Goal: Check status: Check status

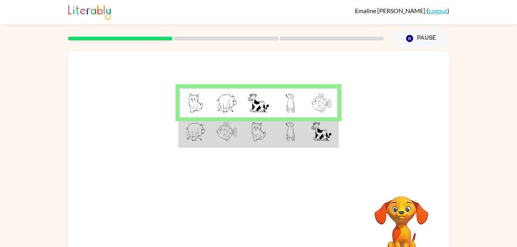
click at [287, 136] on img at bounding box center [290, 131] width 9 height 19
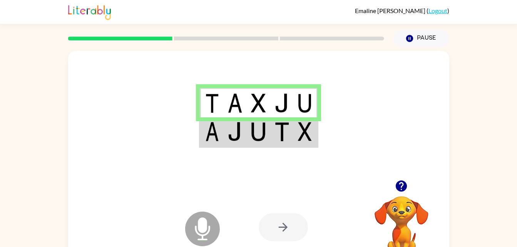
click at [278, 226] on div at bounding box center [283, 227] width 49 height 28
click at [281, 141] on img at bounding box center [282, 131] width 15 height 19
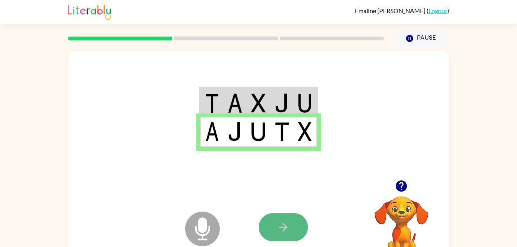
click at [287, 228] on icon "button" at bounding box center [283, 227] width 13 height 13
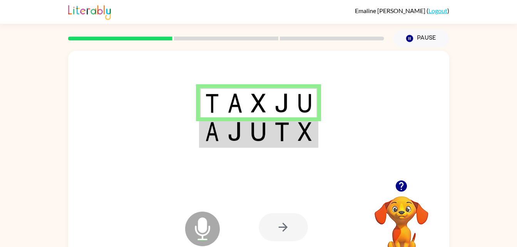
click at [270, 141] on td at bounding box center [281, 132] width 23 height 30
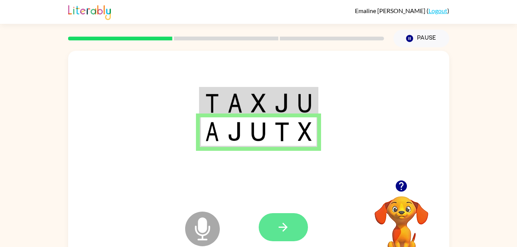
click at [279, 228] on icon "button" at bounding box center [283, 227] width 9 height 9
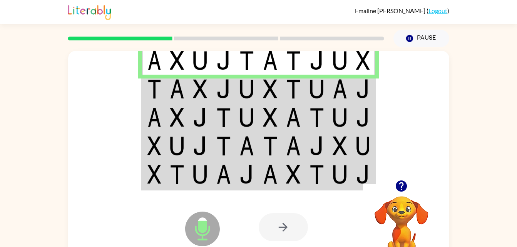
click at [173, 93] on img at bounding box center [177, 88] width 15 height 19
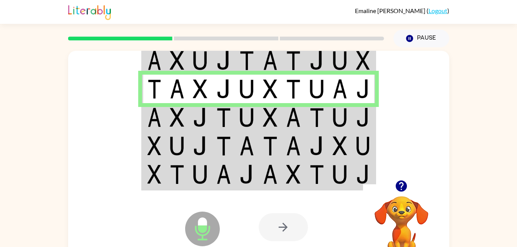
click at [314, 121] on img at bounding box center [317, 117] width 15 height 19
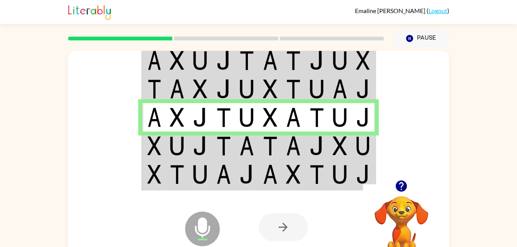
click at [291, 151] on img at bounding box center [293, 145] width 15 height 19
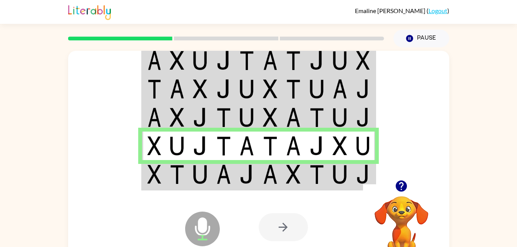
click at [225, 177] on img at bounding box center [223, 174] width 15 height 19
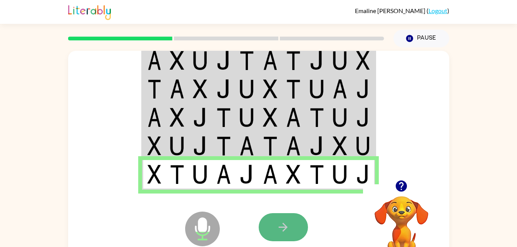
click at [280, 225] on icon "button" at bounding box center [283, 227] width 13 height 13
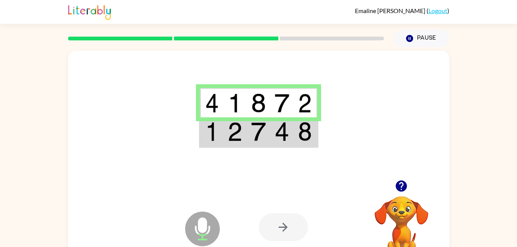
click at [264, 134] on img at bounding box center [258, 131] width 15 height 19
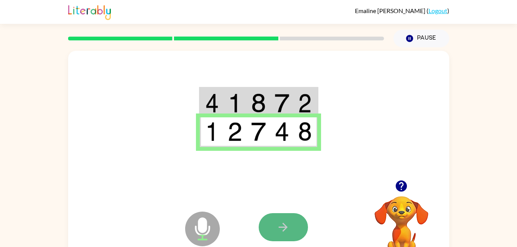
click at [295, 226] on button "button" at bounding box center [283, 227] width 49 height 28
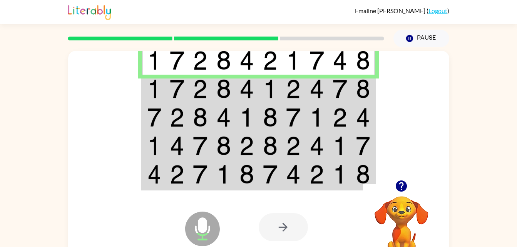
click at [313, 93] on img at bounding box center [317, 88] width 15 height 19
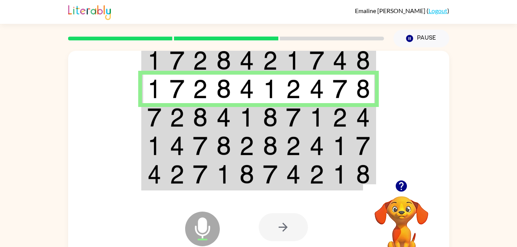
click at [315, 111] on img at bounding box center [317, 117] width 15 height 19
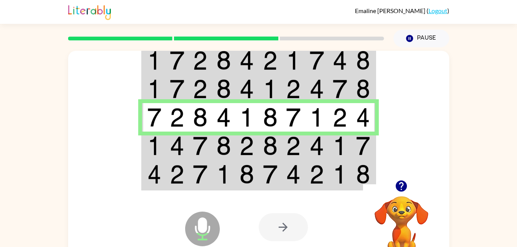
click at [350, 149] on td at bounding box center [340, 146] width 23 height 29
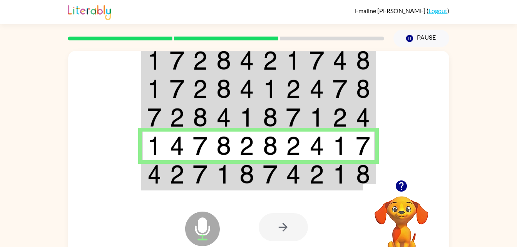
click at [339, 171] on img at bounding box center [340, 174] width 15 height 19
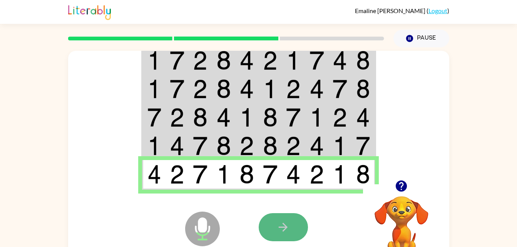
click at [282, 230] on icon "button" at bounding box center [283, 227] width 13 height 13
